Goal: Information Seeking & Learning: Learn about a topic

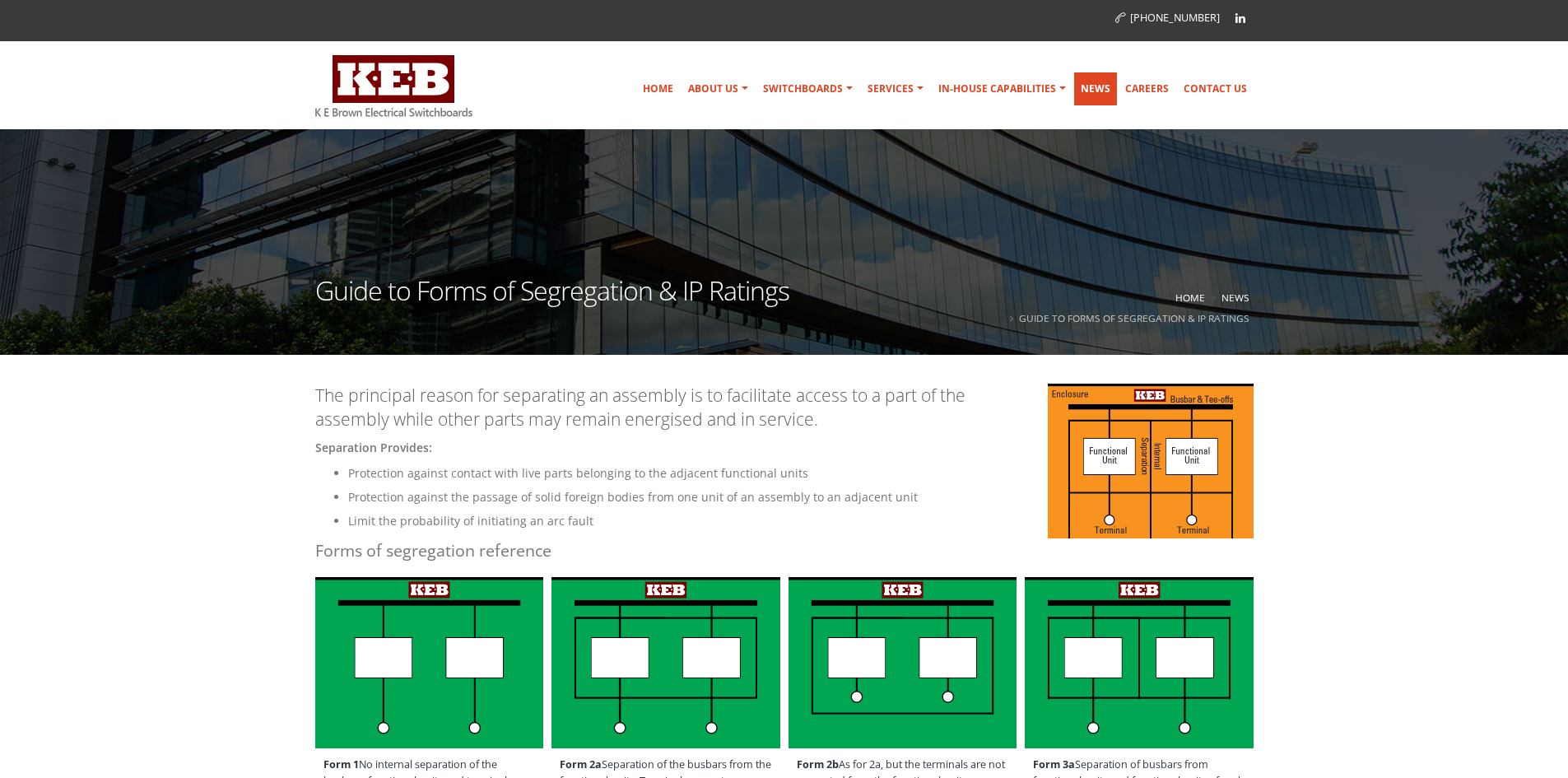
click at [1103, 87] on link "News" at bounding box center [1095, 88] width 43 height 33
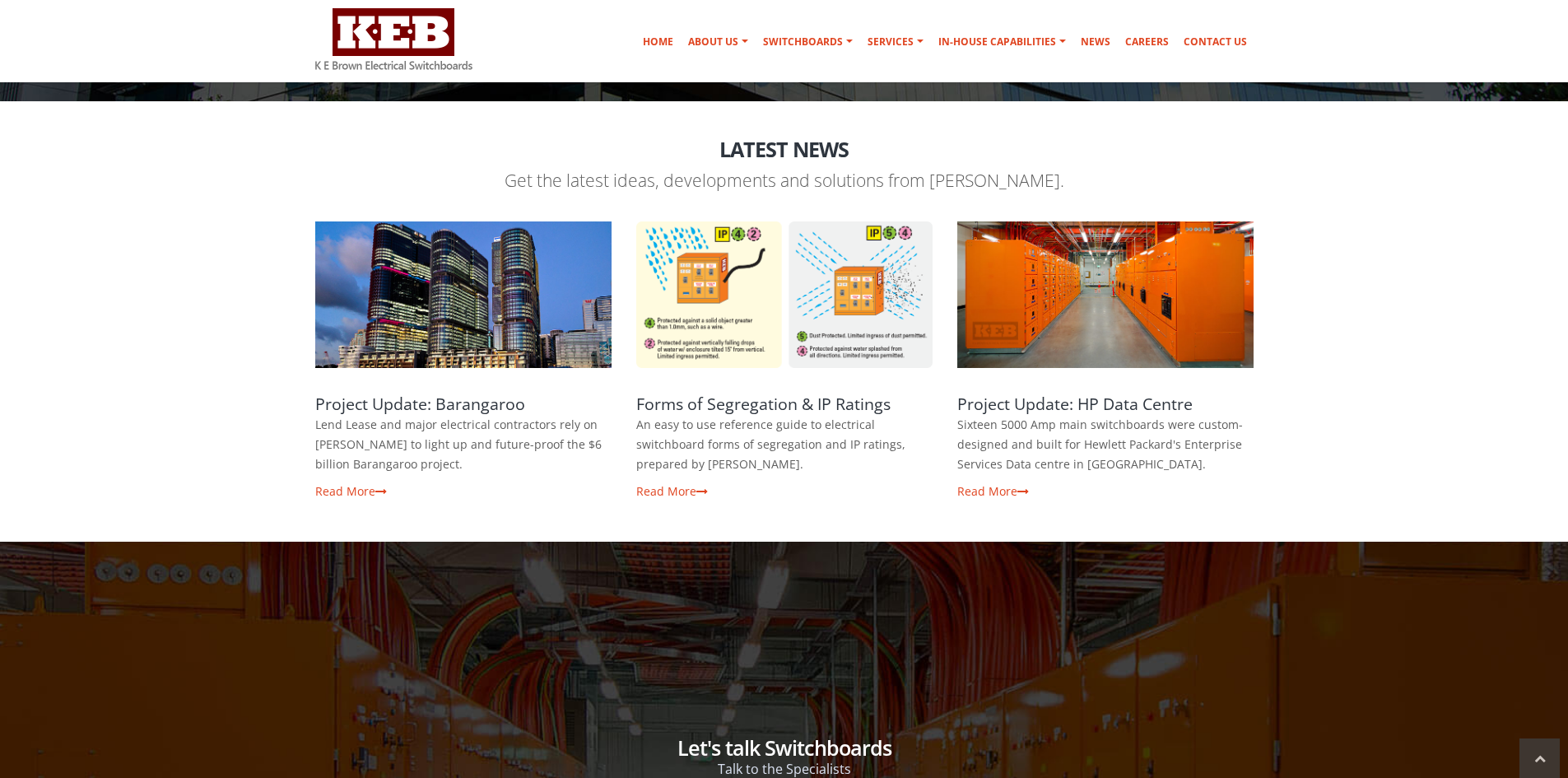
scroll to position [247, 0]
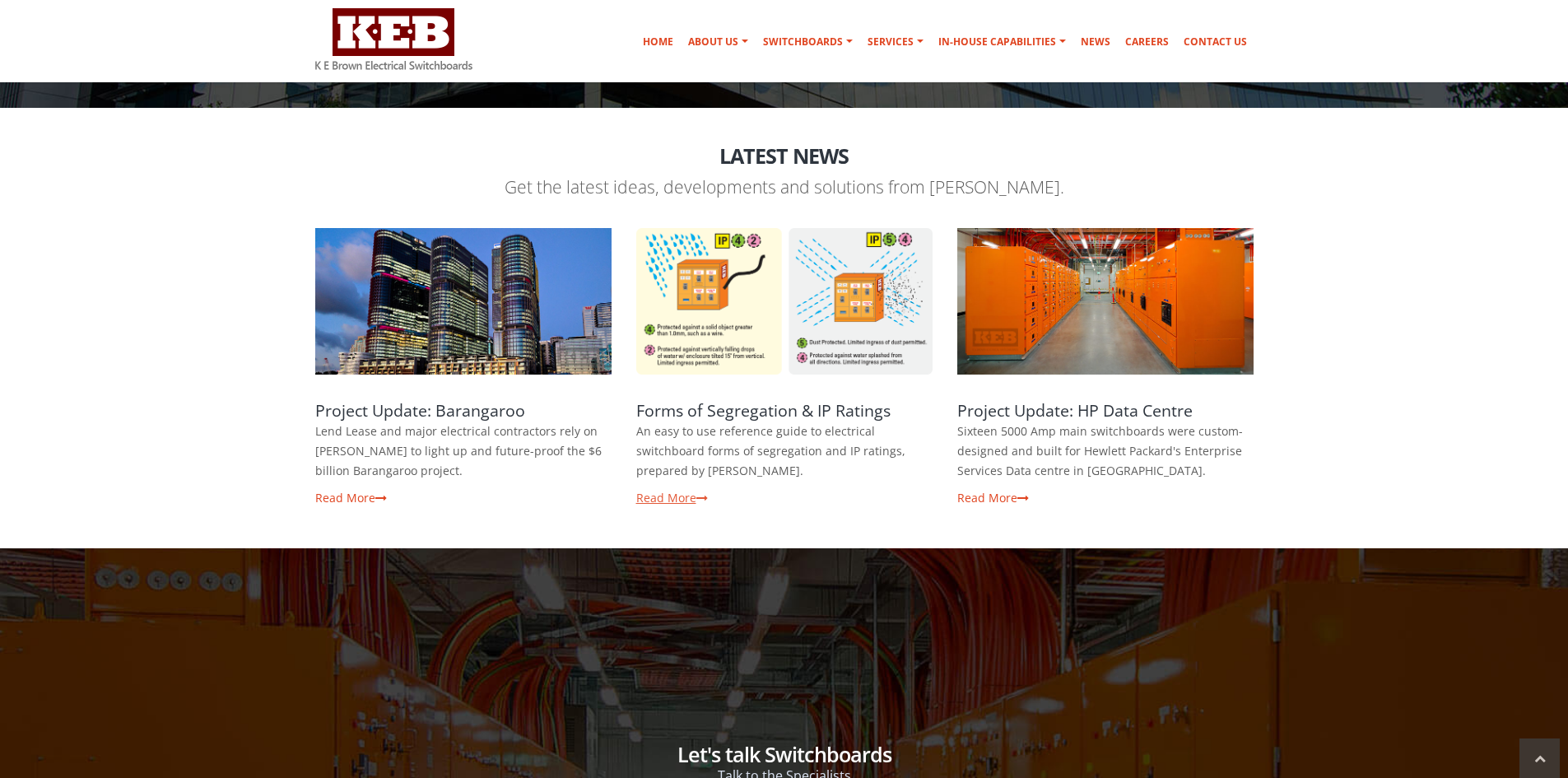
click at [690, 494] on link "Read More" at bounding box center [671, 498] width 71 height 16
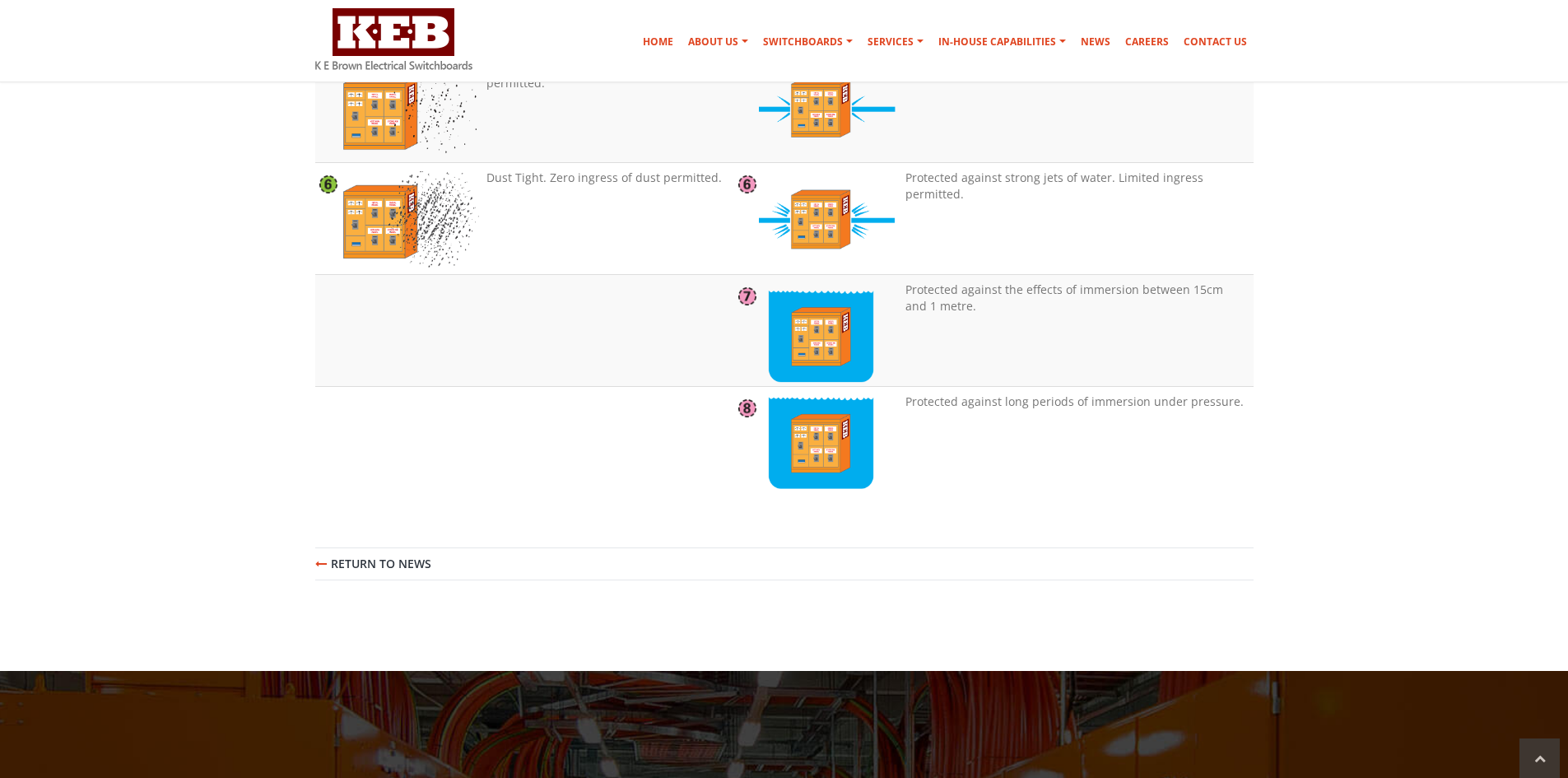
scroll to position [1975, 0]
